Goal: Task Accomplishment & Management: Manage account settings

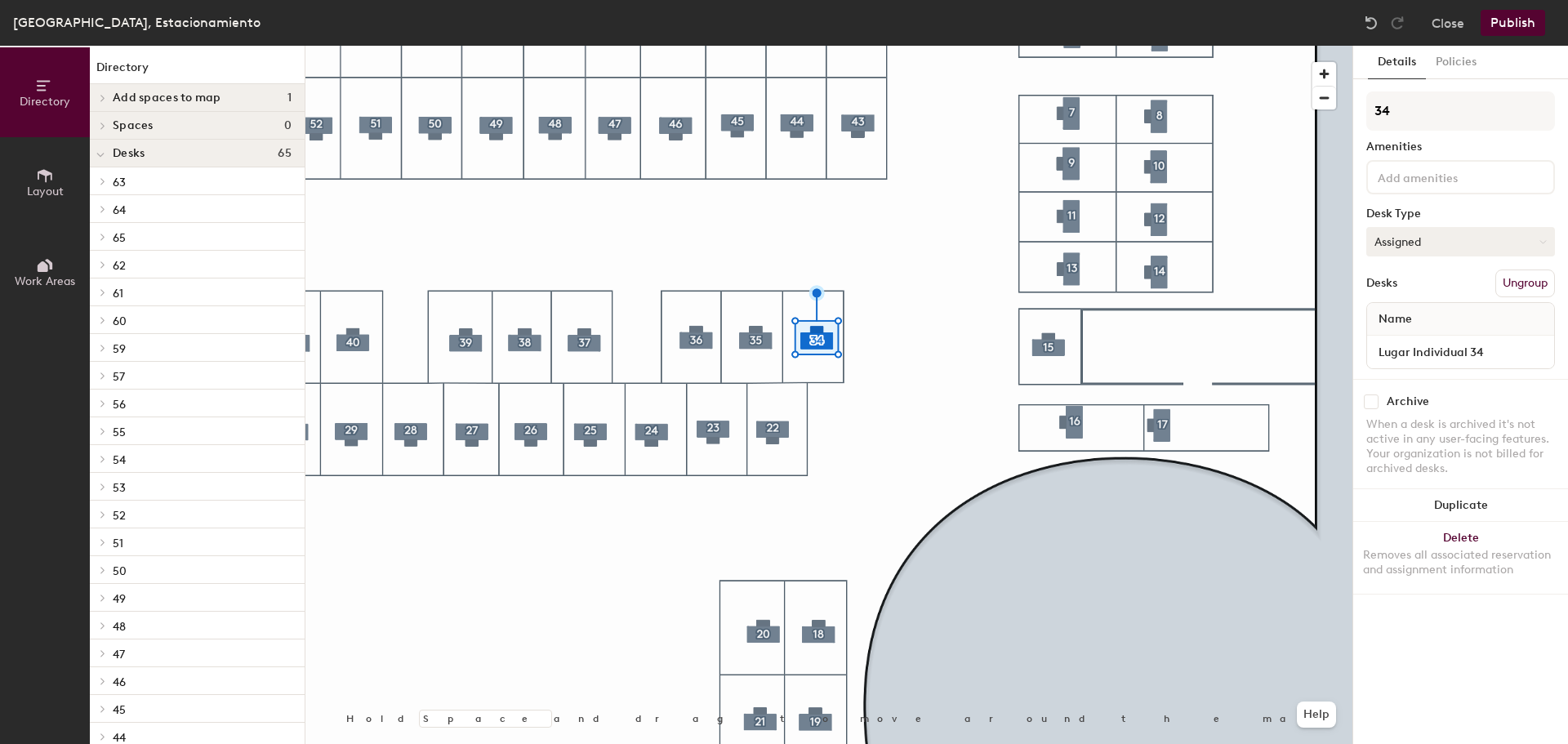
click at [1452, 235] on button "Assigned" at bounding box center [1460, 241] width 189 height 29
click at [1411, 343] on div "Hoteled" at bounding box center [1449, 341] width 164 height 24
click at [1515, 20] on button "Publish" at bounding box center [1512, 23] width 64 height 26
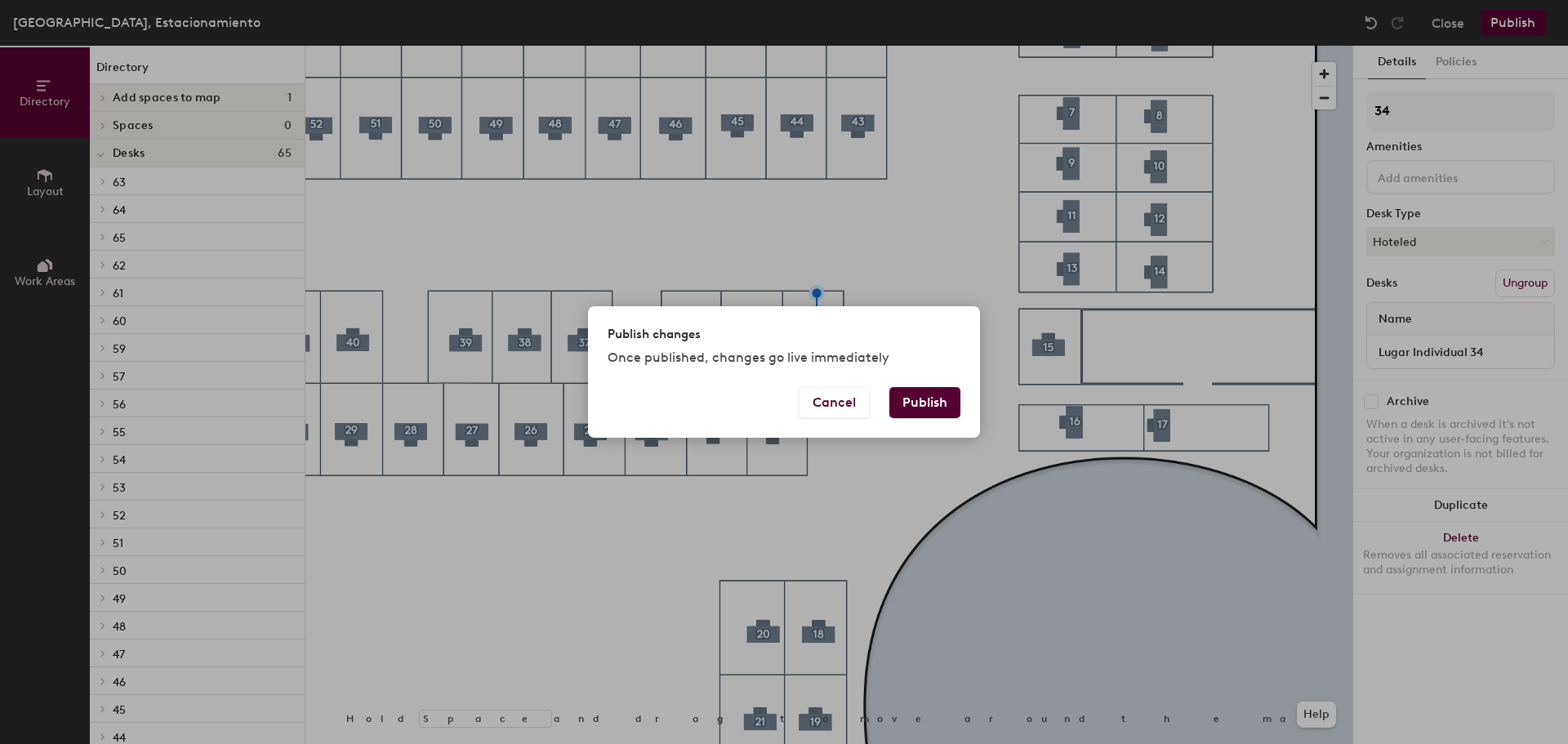
click at [930, 390] on button "Publish" at bounding box center [925, 402] width 71 height 31
